Goal: Task Accomplishment & Management: Complete application form

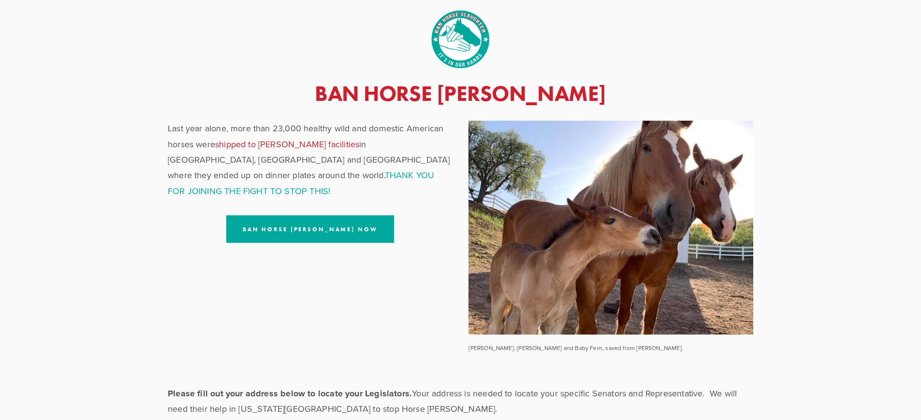
click at [414, 169] on span "THANK YOU FOR JOINING THE FIGHT TO STOP THIS!" at bounding box center [301, 183] width 266 height 28
